Goal: Communication & Community: Answer question/provide support

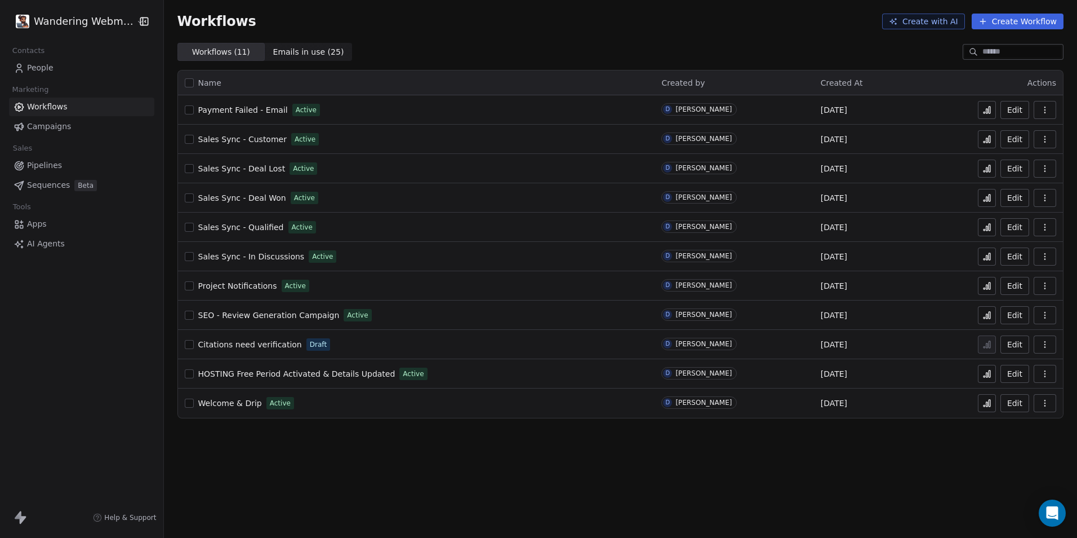
click at [38, 67] on span "People" at bounding box center [40, 68] width 26 height 12
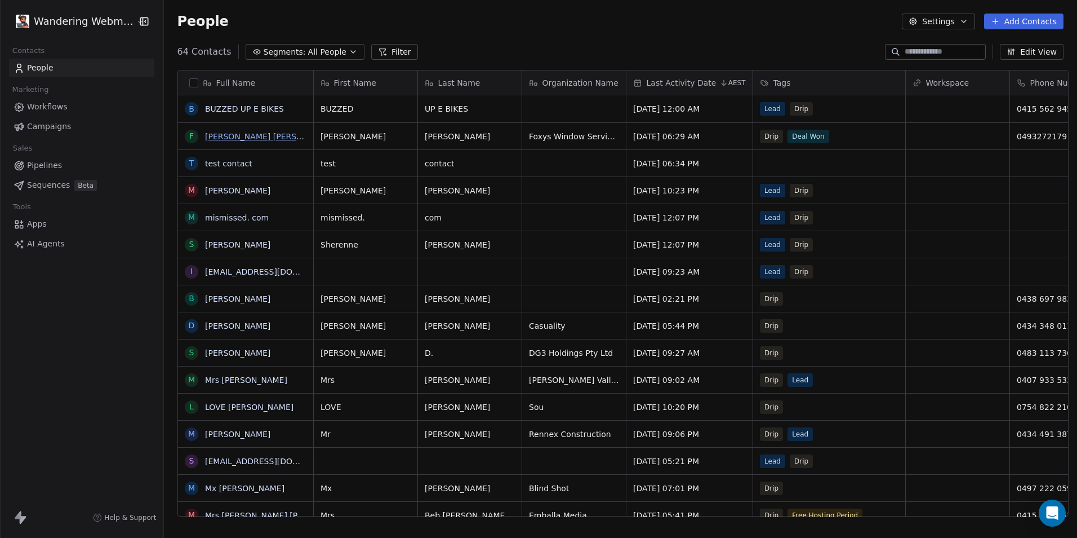
click at [221, 134] on link "[PERSON_NAME] [PERSON_NAME]" at bounding box center [272, 136] width 134 height 9
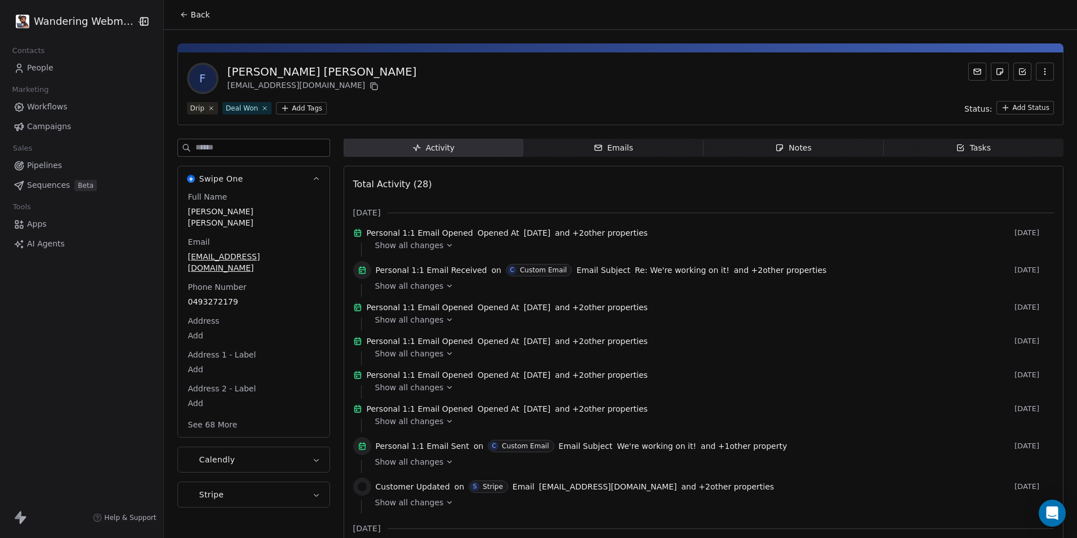
click at [764, 145] on span "Notes Notes" at bounding box center [794, 148] width 180 height 18
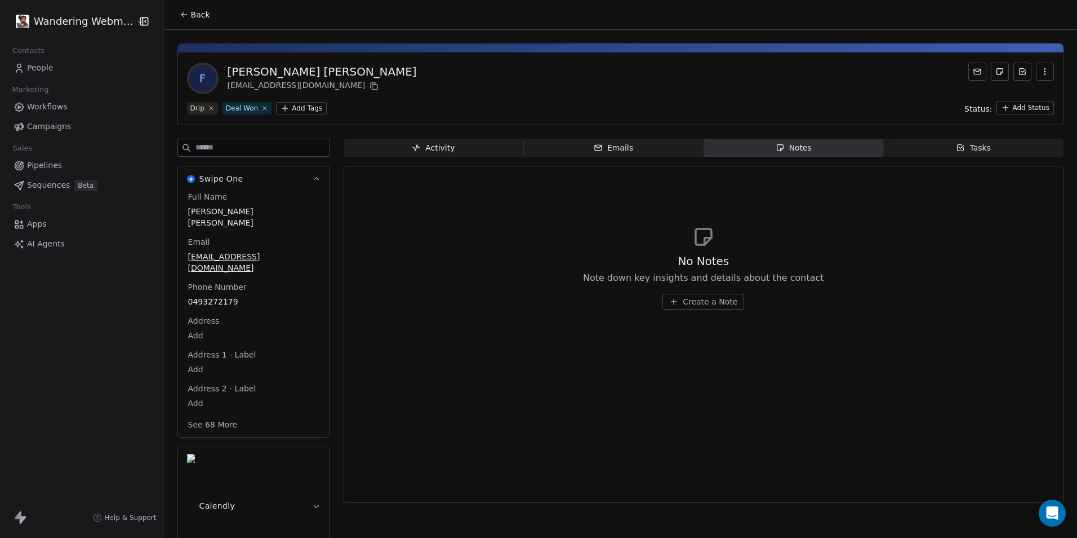
click at [212, 414] on button "See 68 More" at bounding box center [212, 424] width 63 height 20
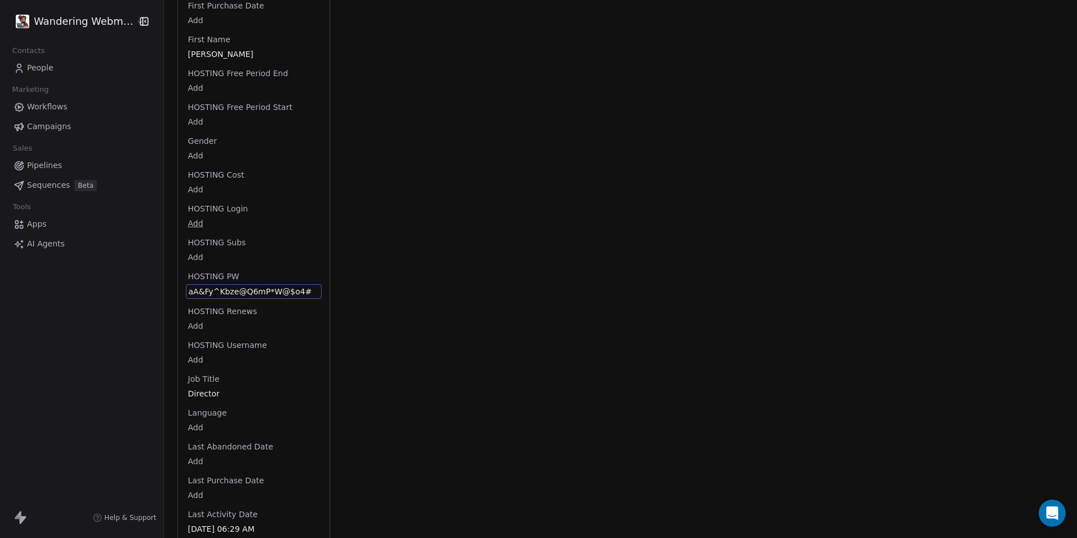
click at [252, 210] on div "Full Name [PERSON_NAME] [PERSON_NAME] Email [EMAIL_ADDRESS][DOMAIN_NAME] Phone …" at bounding box center [254, 510] width 136 height 2556
click at [250, 286] on span "aA&Fy^Kbze@Q6mP*W@$o4#" at bounding box center [254, 291] width 130 height 11
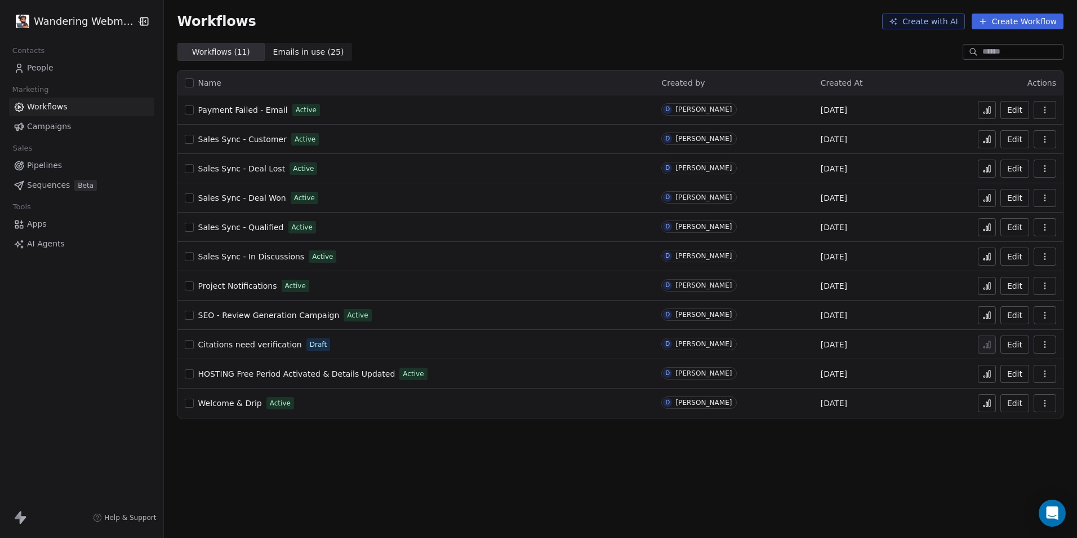
click at [44, 59] on span "Contacts" at bounding box center [28, 50] width 42 height 17
click at [39, 63] on span "People" at bounding box center [40, 68] width 26 height 12
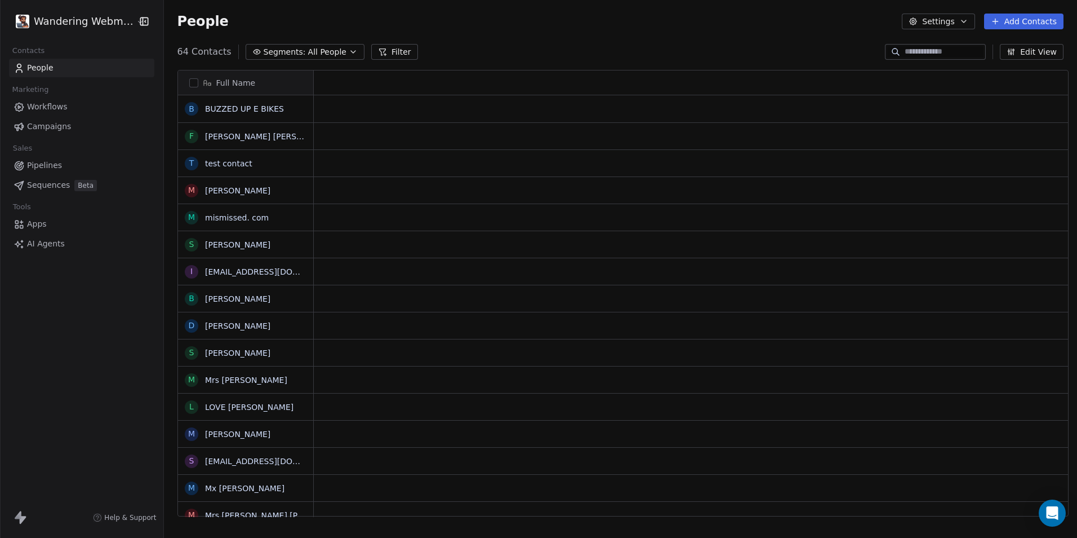
scroll to position [464, 910]
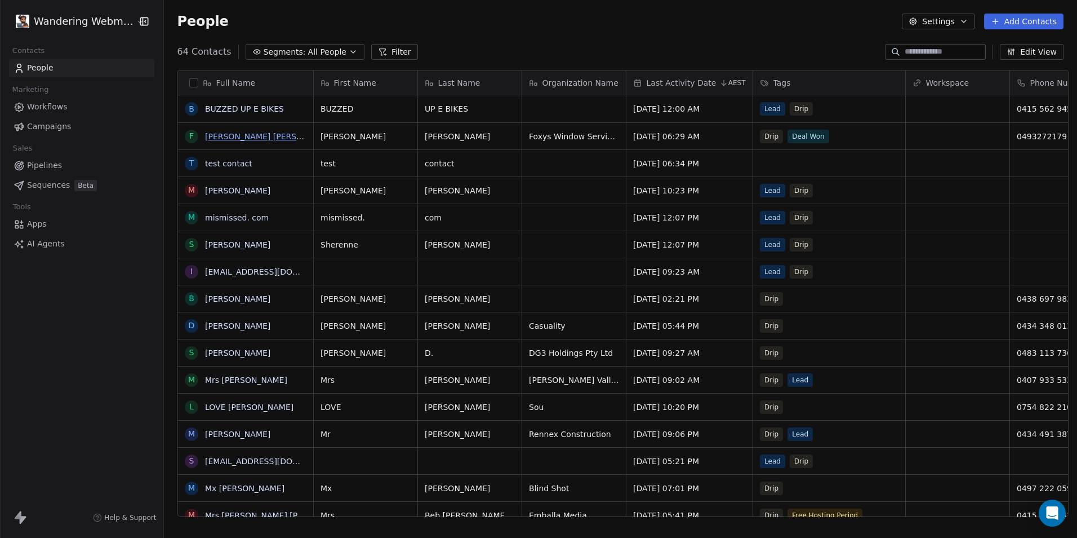
click at [214, 132] on link "[PERSON_NAME] [PERSON_NAME]" at bounding box center [272, 136] width 134 height 9
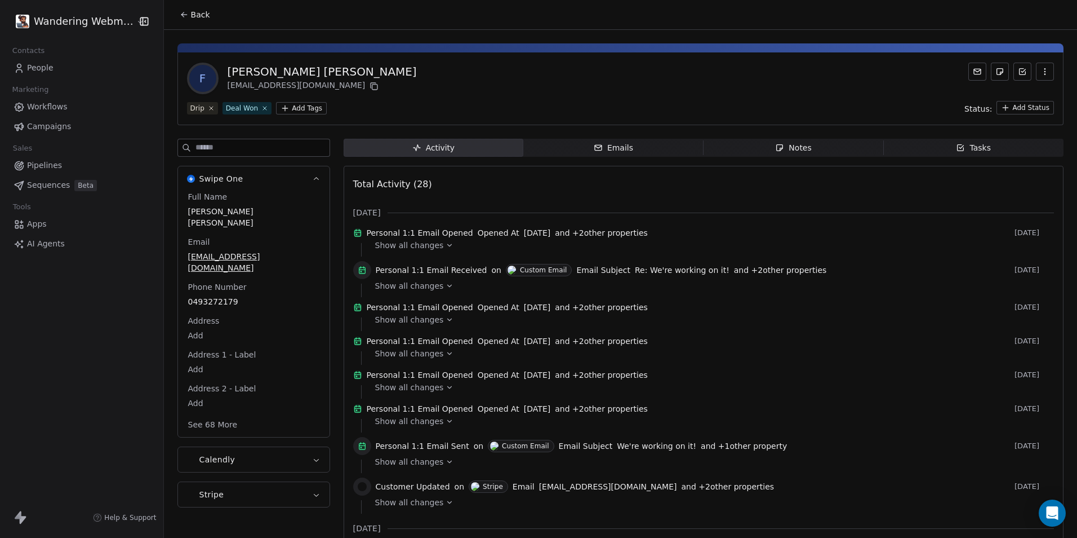
click at [759, 143] on span "Notes Notes" at bounding box center [794, 148] width 180 height 18
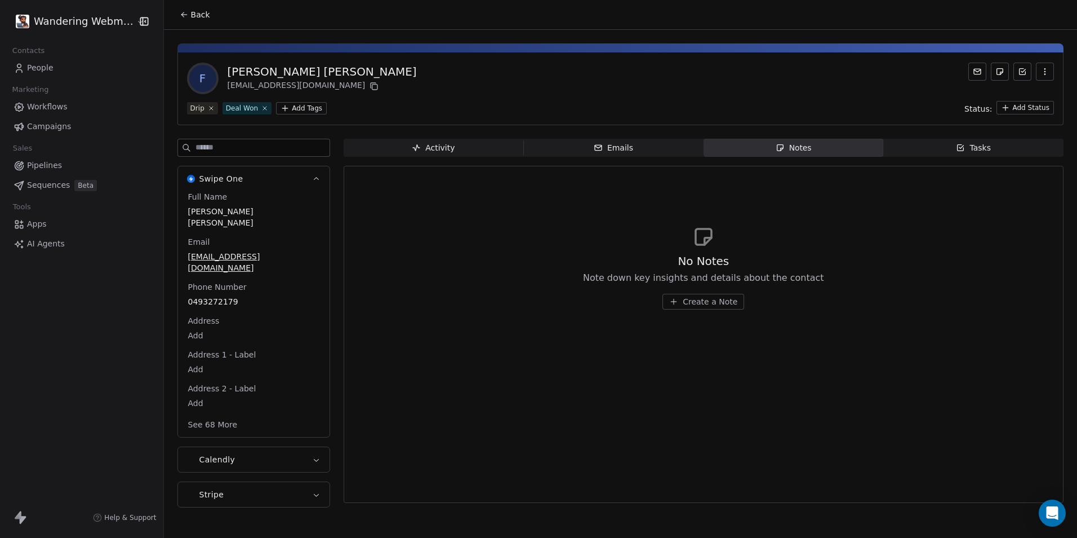
click at [680, 298] on button "Create a Note" at bounding box center [704, 302] width 82 height 16
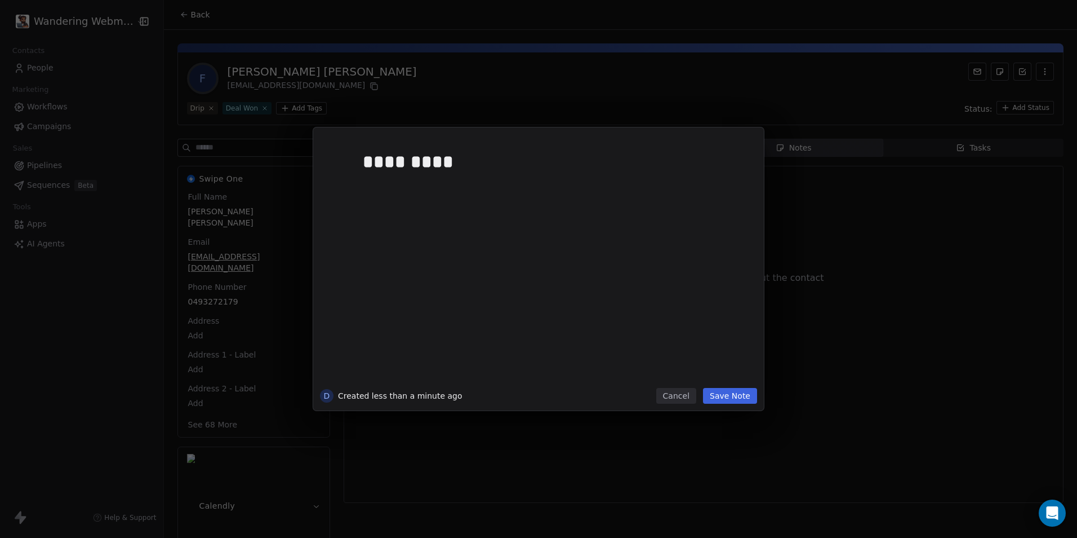
click at [512, 247] on div "*********" at bounding box center [555, 264] width 385 height 240
click at [747, 401] on button "Save Note" at bounding box center [730, 396] width 54 height 16
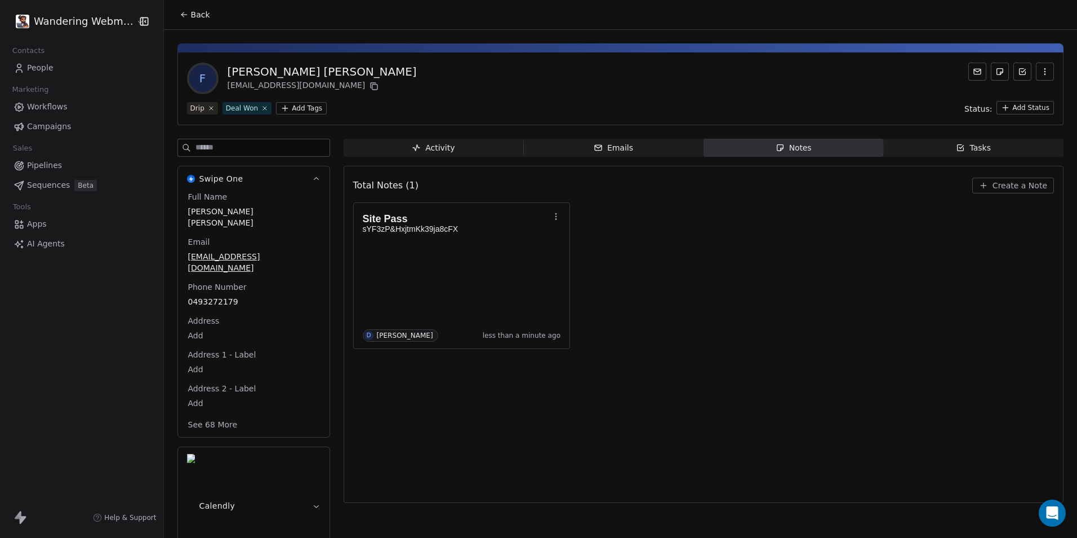
click at [232, 414] on button "See 68 More" at bounding box center [212, 424] width 63 height 20
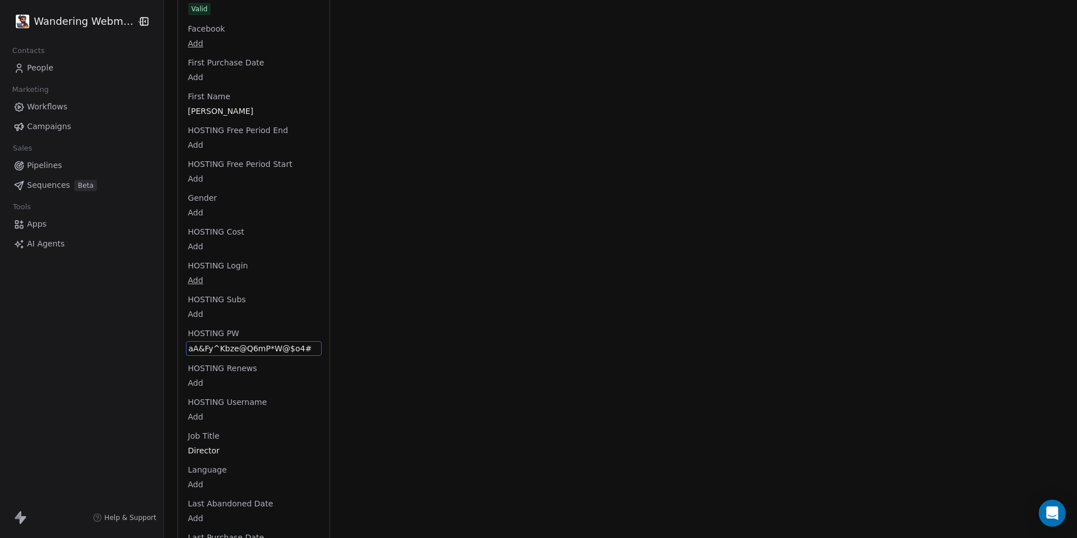
scroll to position [959, 0]
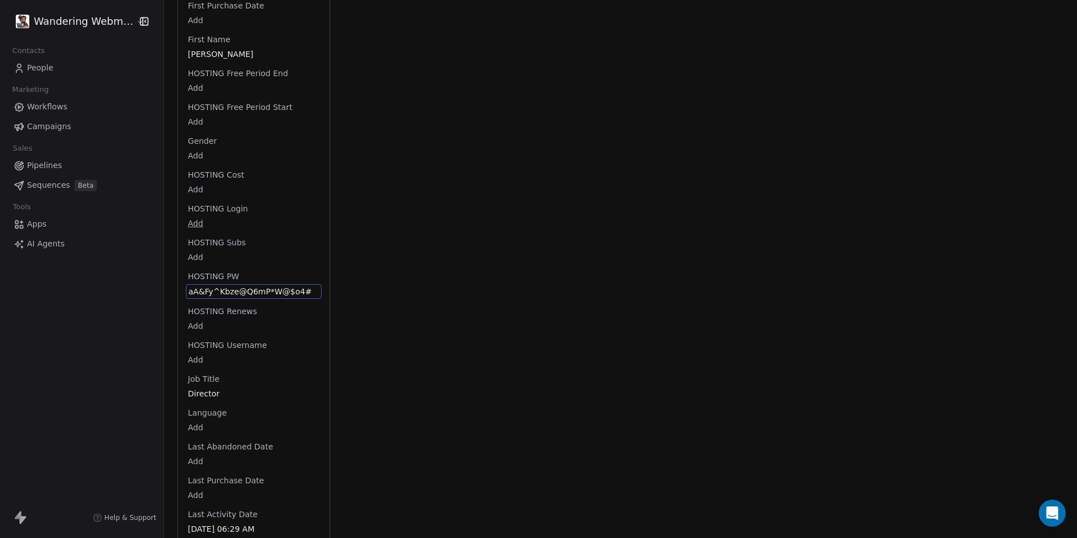
click at [239, 323] on div "Full Name [PERSON_NAME] [PERSON_NAME] Email [EMAIL_ADDRESS][DOMAIN_NAME] Phone …" at bounding box center [254, 510] width 136 height 2556
click at [257, 286] on span "aA&Fy^Kbze@Q6mP*W@$o4#" at bounding box center [254, 291] width 130 height 11
click at [533, 350] on html "Wandering Webmaster Contacts People Marketing Workflows Campaigns Sales Pipelin…" at bounding box center [538, 269] width 1077 height 538
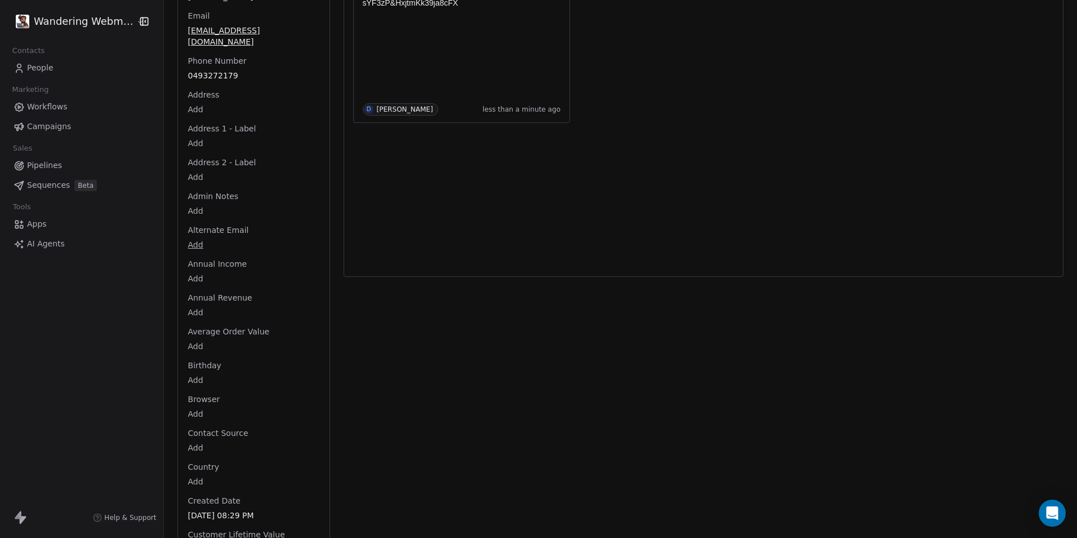
scroll to position [170, 0]
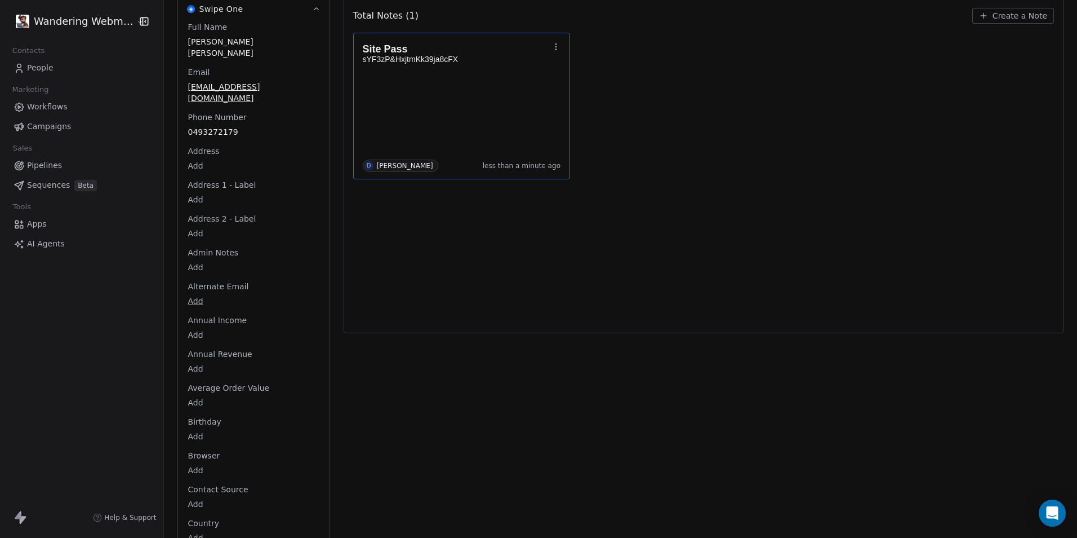
click at [458, 165] on div "D Daniel Smale less than a minute ago" at bounding box center [462, 165] width 198 height 12
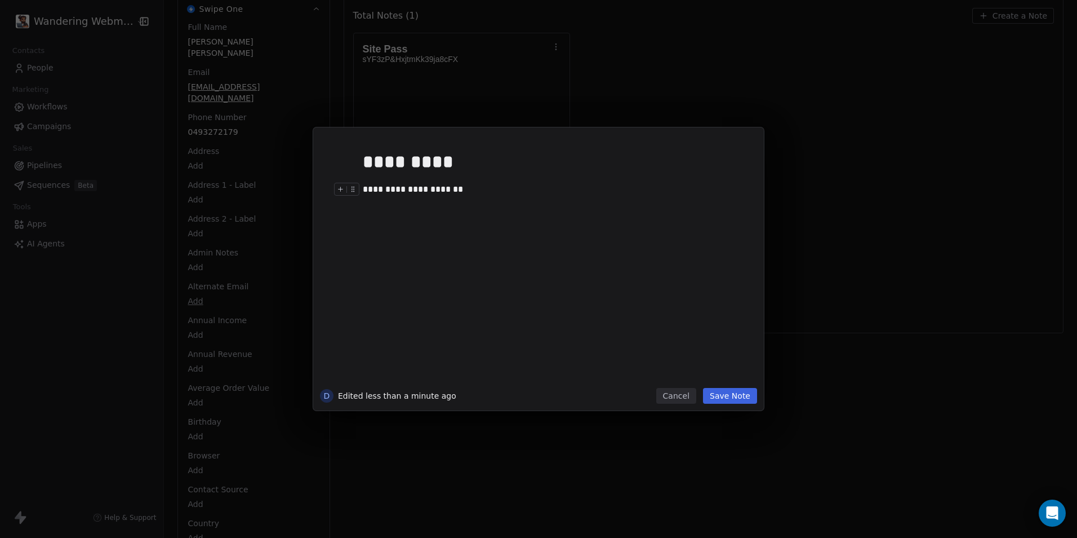
click at [496, 201] on div "**********" at bounding box center [551, 196] width 377 height 27
click at [737, 394] on button "Save Note" at bounding box center [730, 396] width 54 height 16
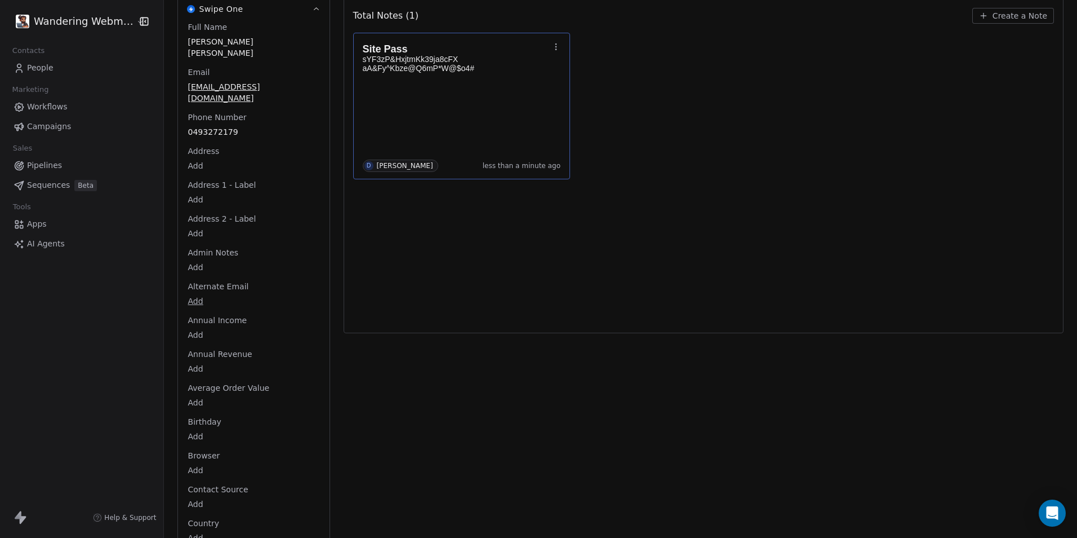
click at [476, 144] on body "Wandering Webmaster Contacts People Marketing Workflows Campaigns Sales Pipelin…" at bounding box center [538, 269] width 1077 height 538
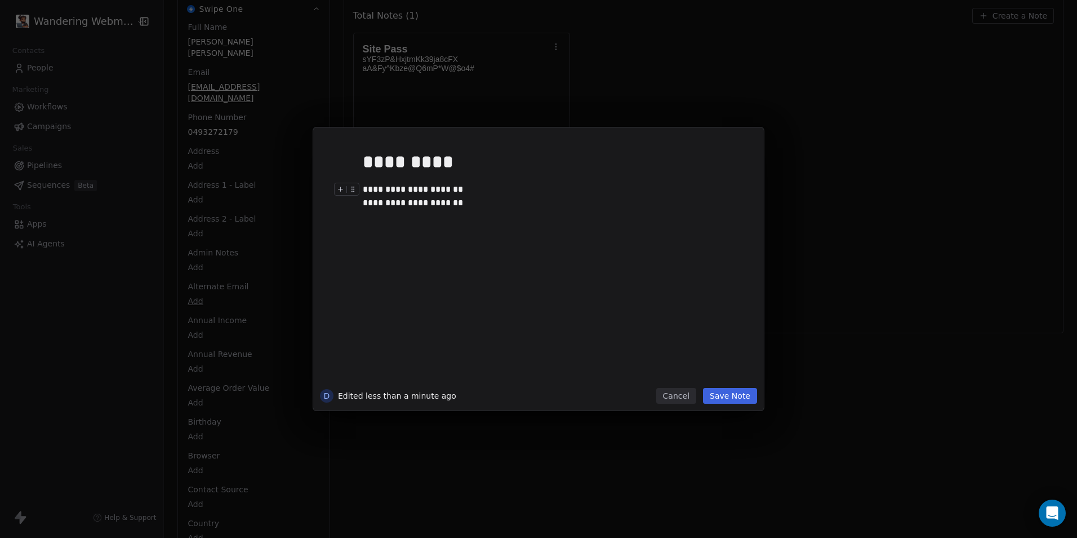
click at [534, 212] on div "**********" at bounding box center [555, 264] width 385 height 240
click at [721, 394] on button "Save Note" at bounding box center [730, 396] width 54 height 16
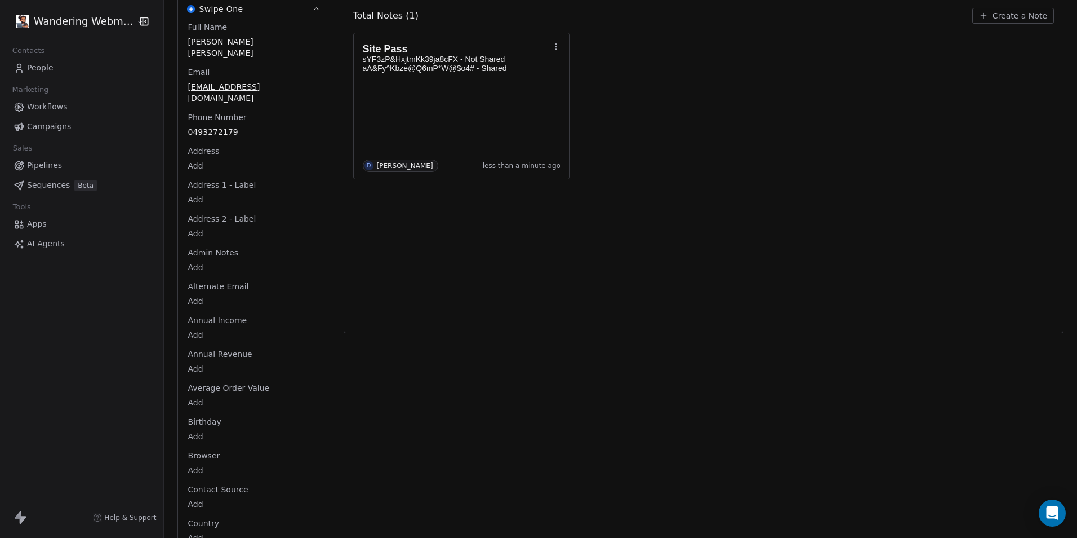
click at [27, 67] on span "People" at bounding box center [40, 68] width 26 height 12
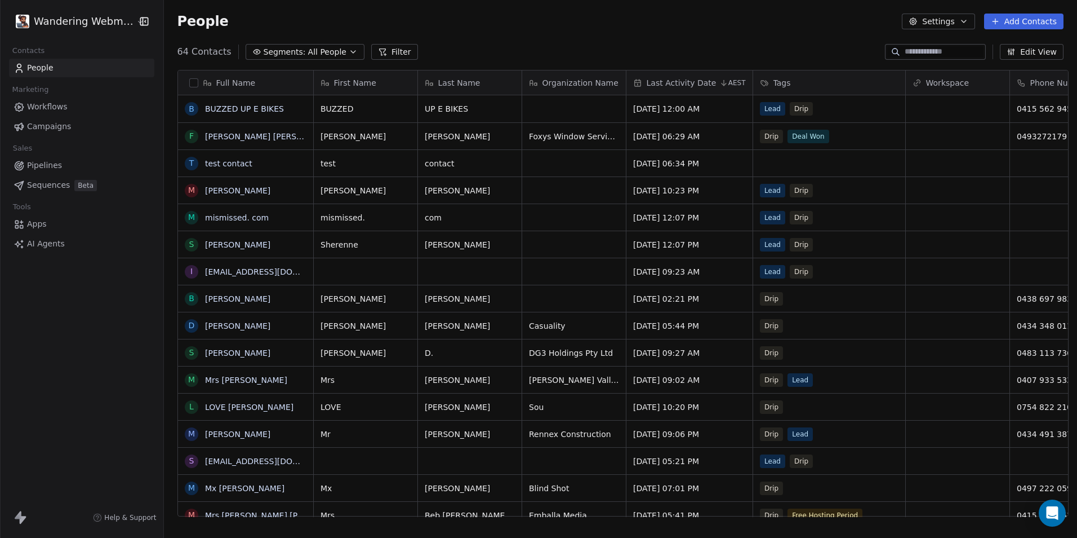
scroll to position [464, 910]
click at [232, 110] on link "BUZZED UP E BIKES" at bounding box center [244, 108] width 79 height 9
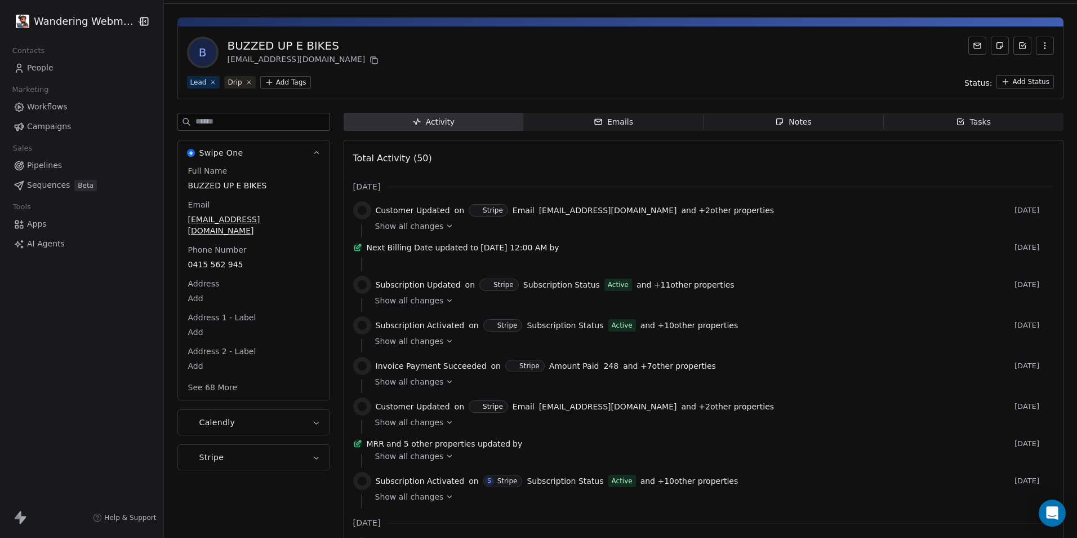
scroll to position [19, 0]
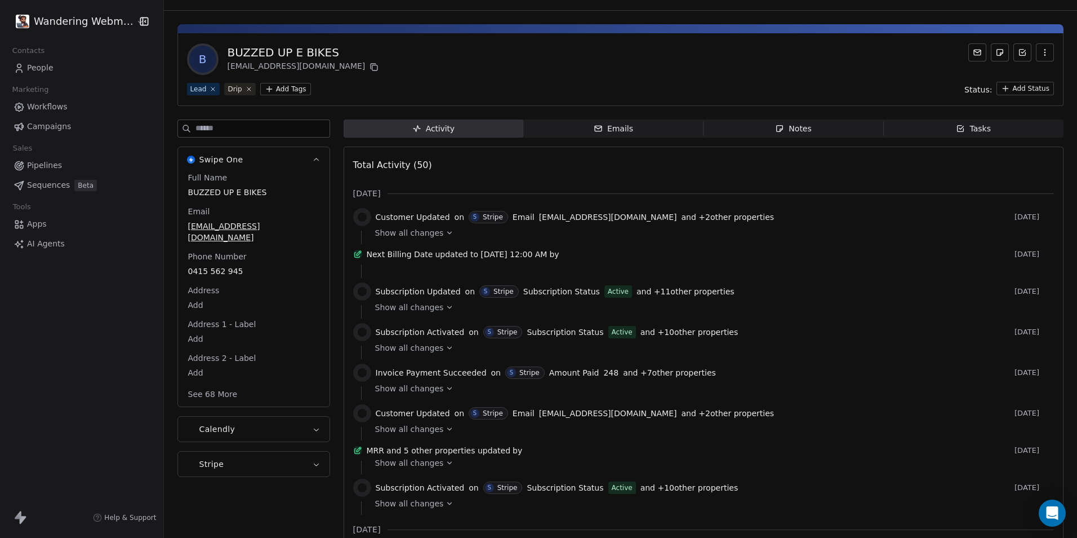
click at [237, 451] on button "Stripe" at bounding box center [254, 463] width 152 height 25
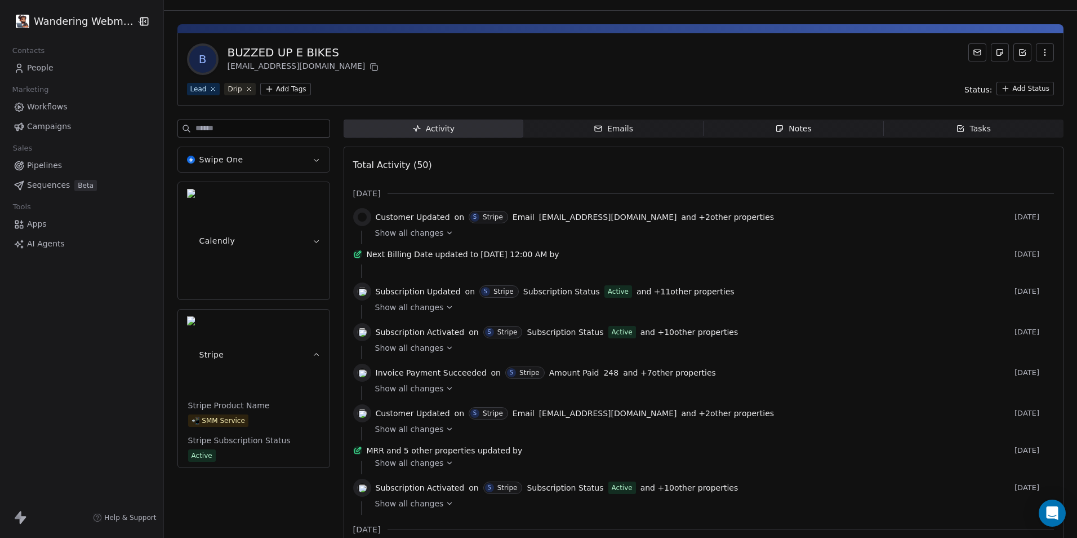
click at [433, 313] on div "Show all changes" at bounding box center [710, 306] width 671 height 11
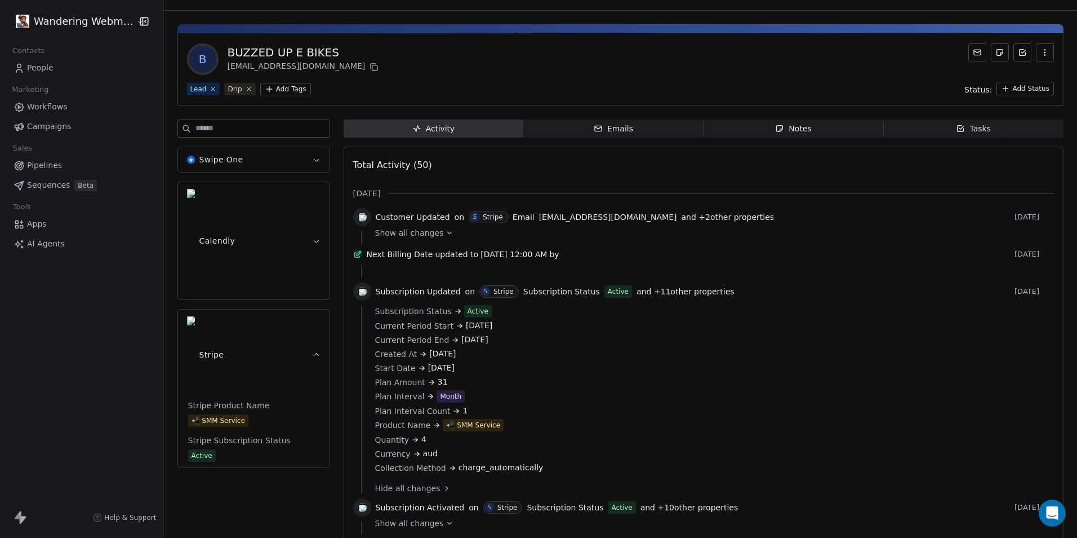
scroll to position [245, 0]
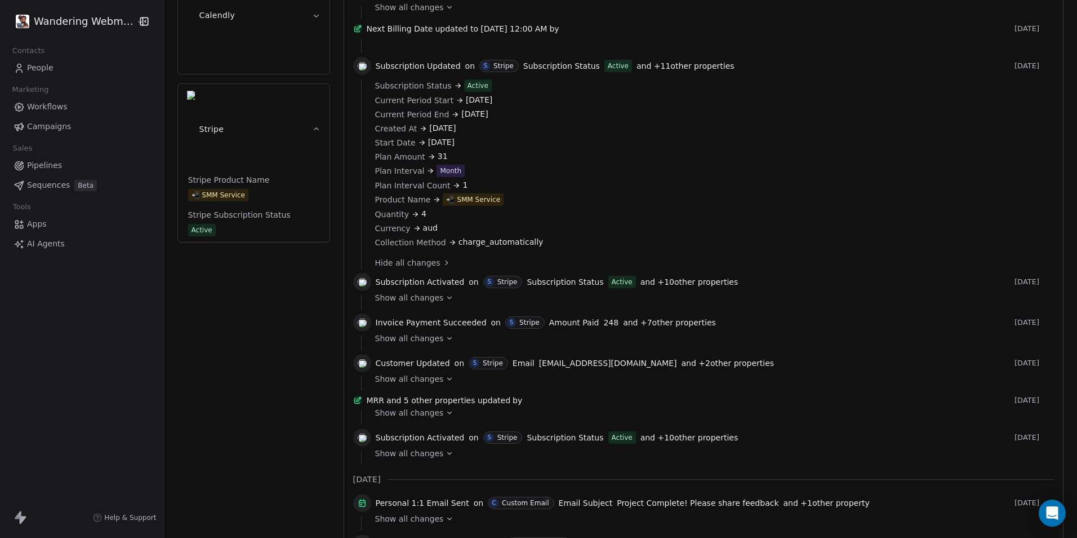
click at [575, 303] on div "Show all changes" at bounding box center [710, 297] width 671 height 11
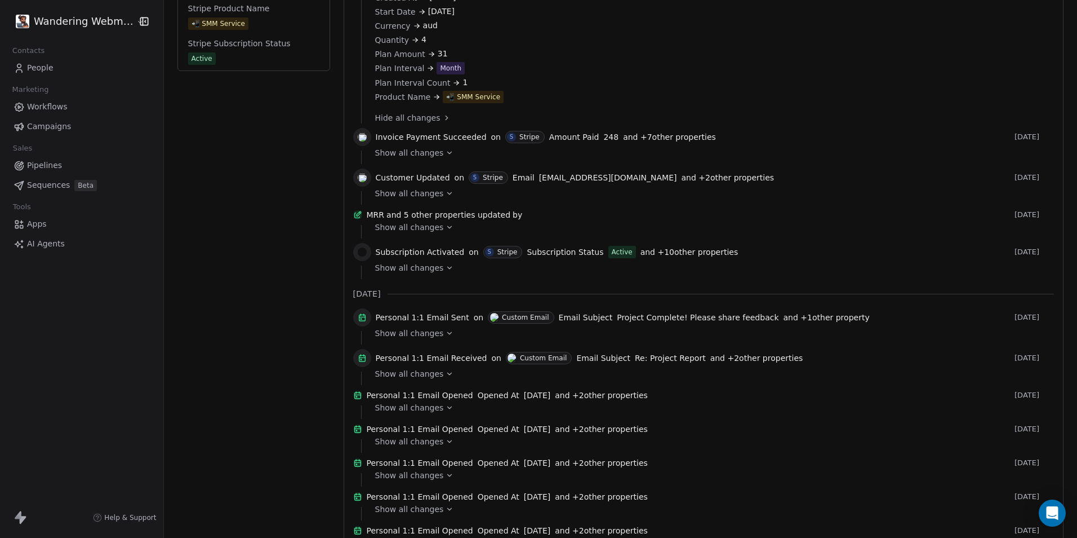
scroll to position [414, 0]
click at [618, 153] on div "Invoice Payment Succeeded on S Stripe Amount Paid 248 and + 7 other properties …" at bounding box center [703, 141] width 701 height 23
click at [452, 161] on div "Show all changes" at bounding box center [710, 154] width 671 height 11
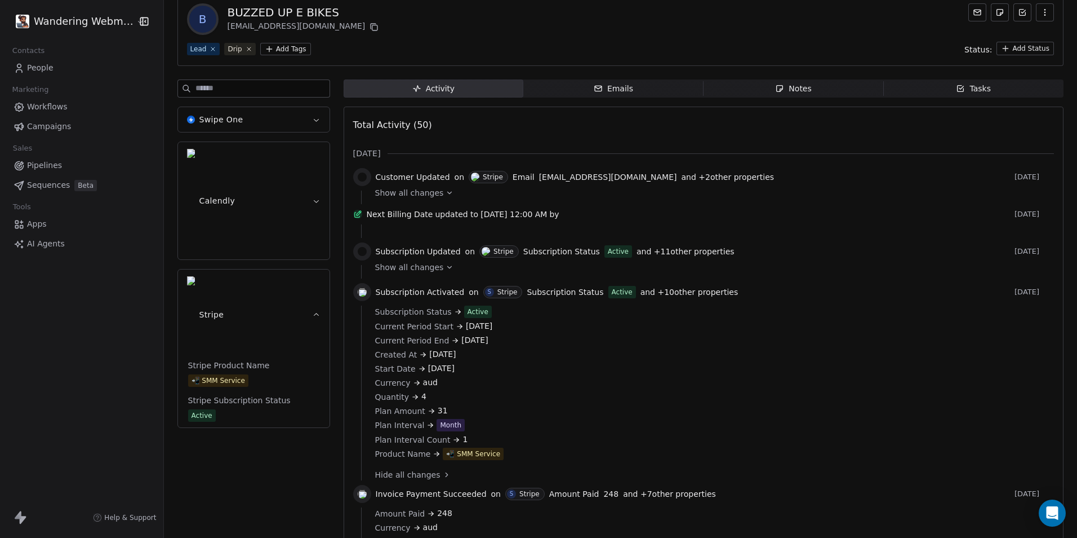
scroll to position [0, 0]
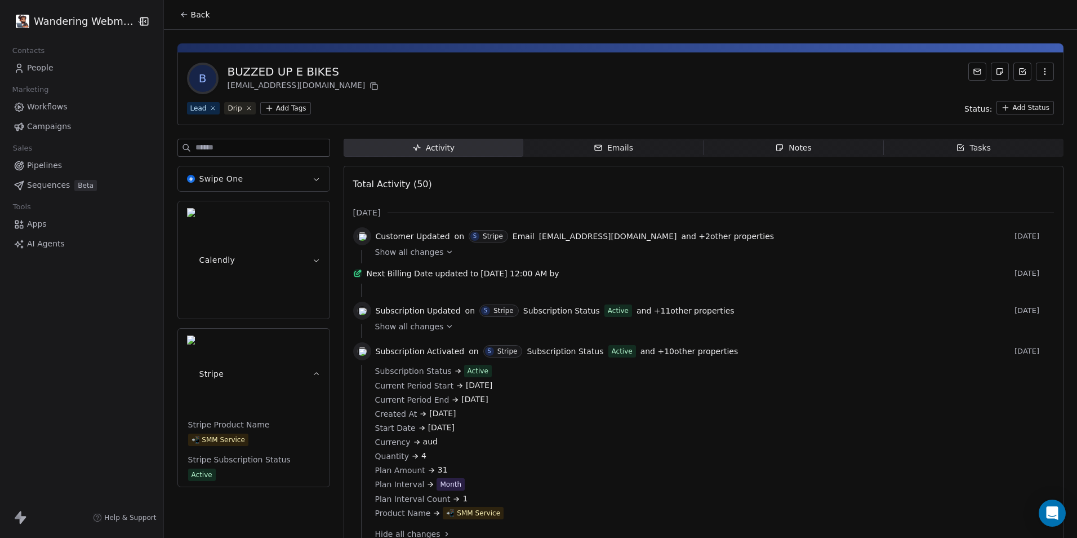
click at [32, 184] on span "Sequences" at bounding box center [48, 185] width 43 height 12
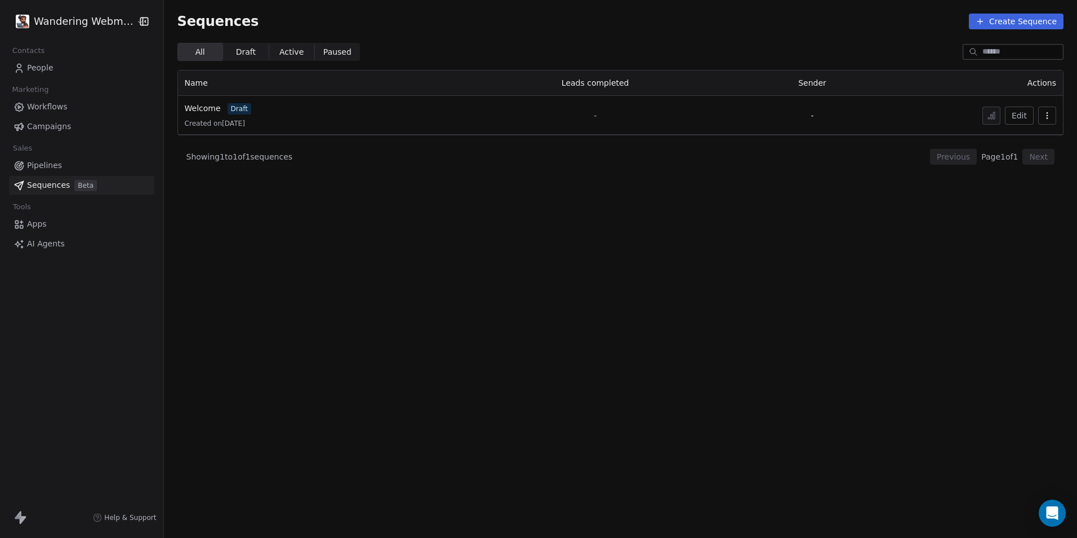
click at [28, 166] on span "Pipelines" at bounding box center [44, 165] width 35 height 12
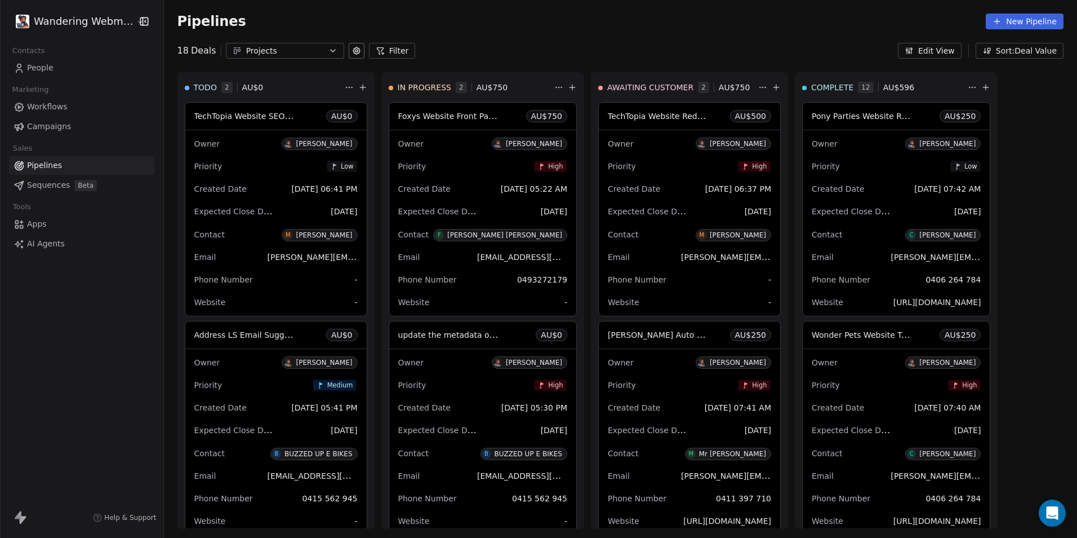
click at [442, 128] on div "Foxys Website Front Page / Theme AU$ 750" at bounding box center [482, 116] width 187 height 27
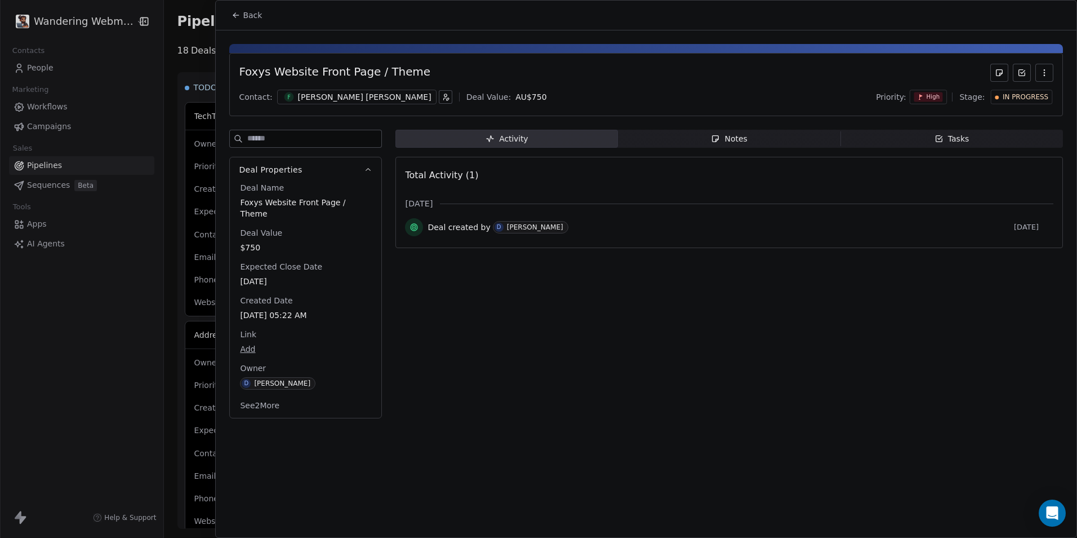
click at [676, 142] on span "Notes Notes" at bounding box center [729, 139] width 223 height 18
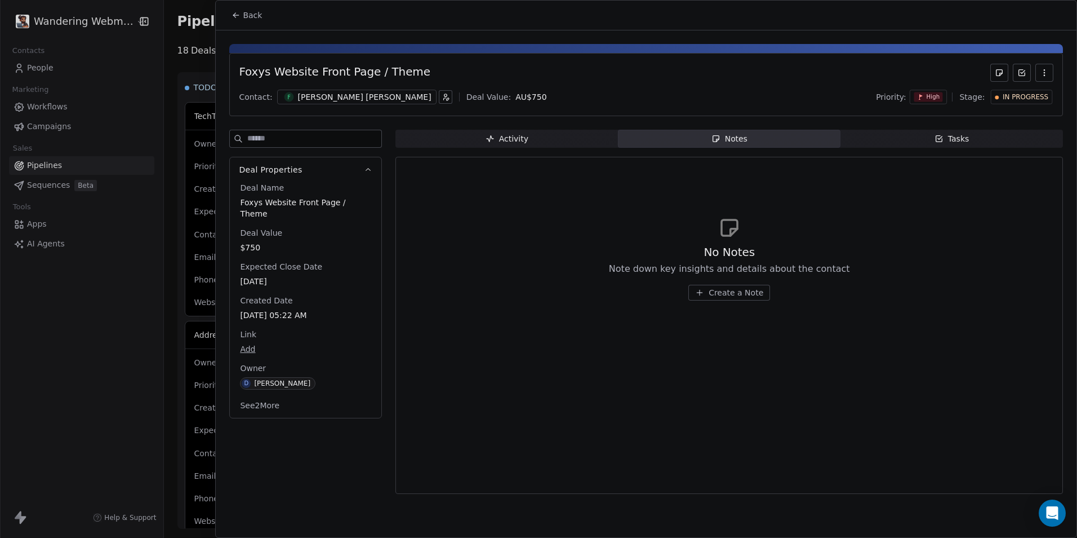
click at [735, 292] on span "Create a Note" at bounding box center [736, 292] width 55 height 11
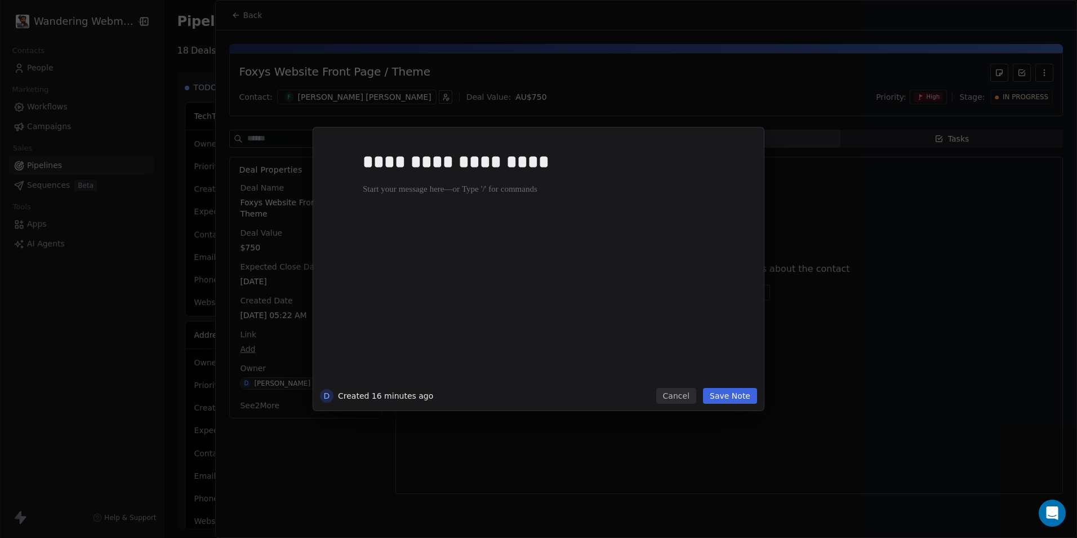
click at [672, 281] on div "**********" at bounding box center [555, 264] width 385 height 240
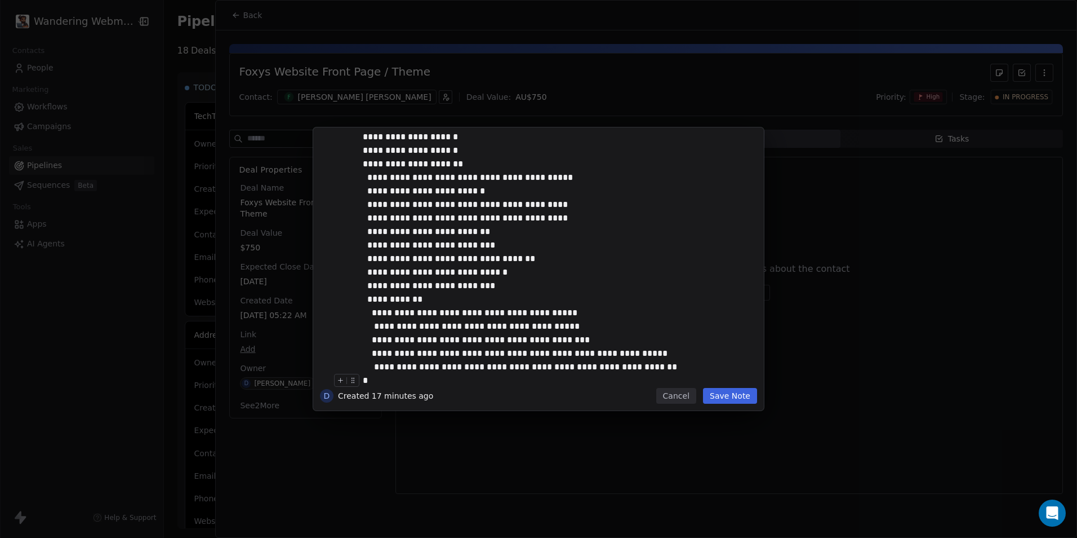
click at [740, 389] on button "Save Note" at bounding box center [730, 396] width 54 height 16
